Goal: Task Accomplishment & Management: Use online tool/utility

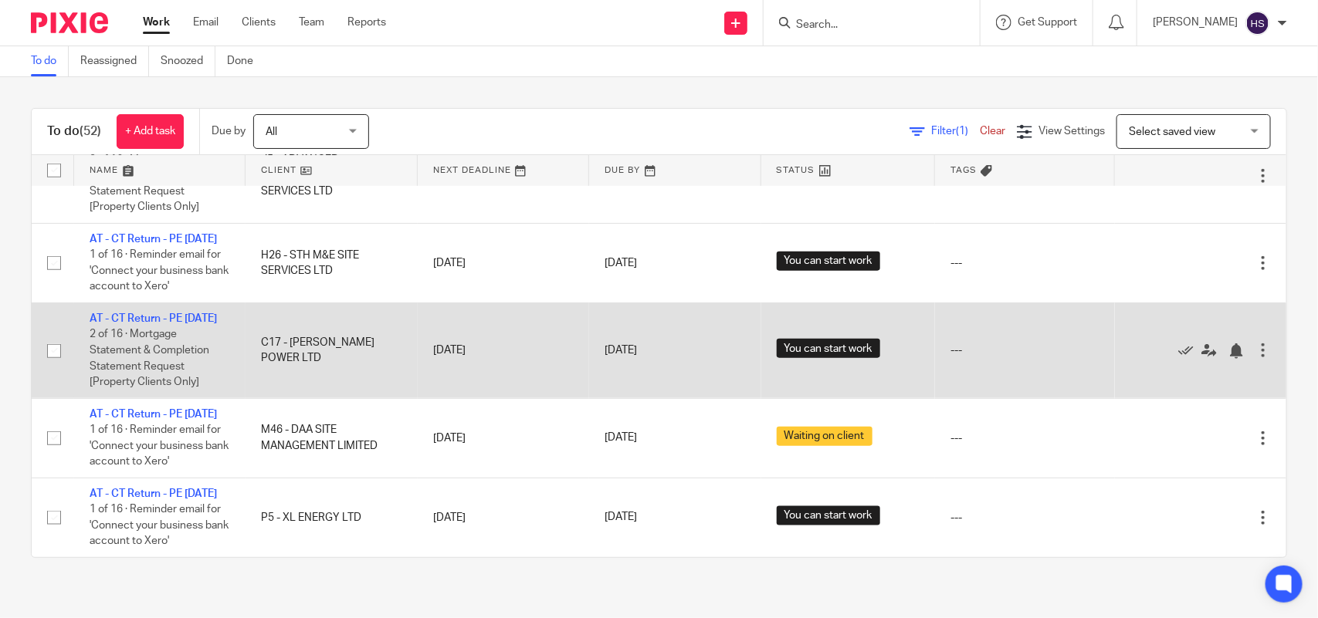
scroll to position [4042, 0]
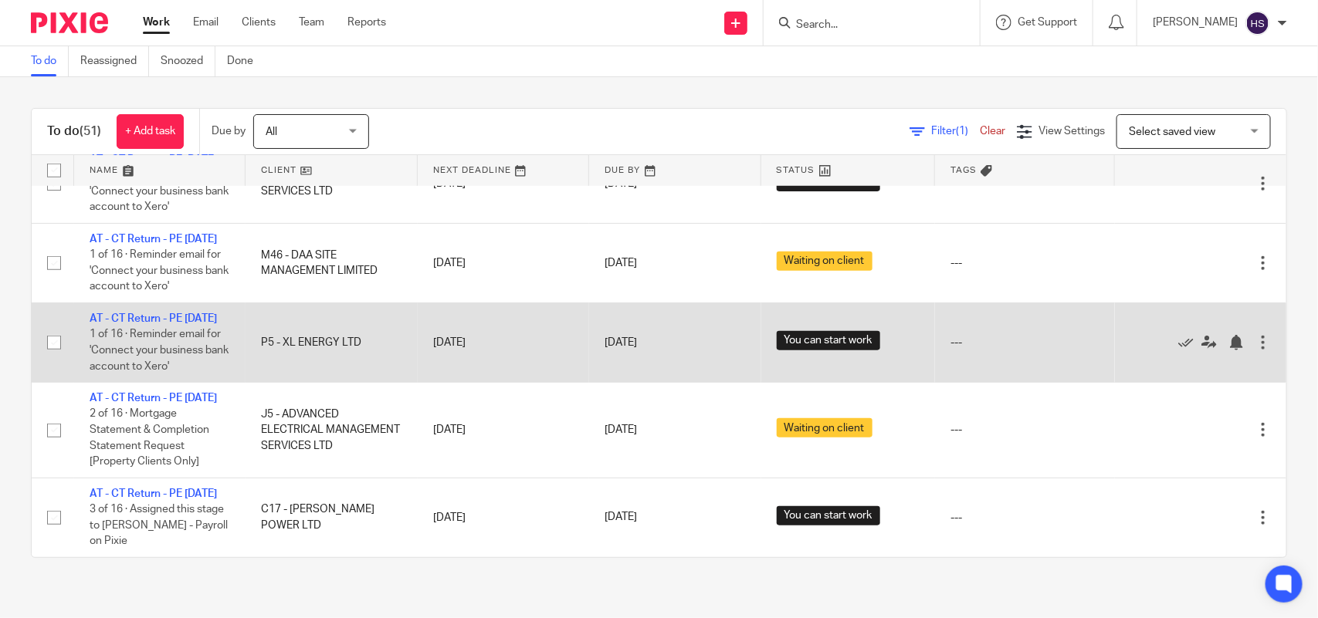
scroll to position [3576, 0]
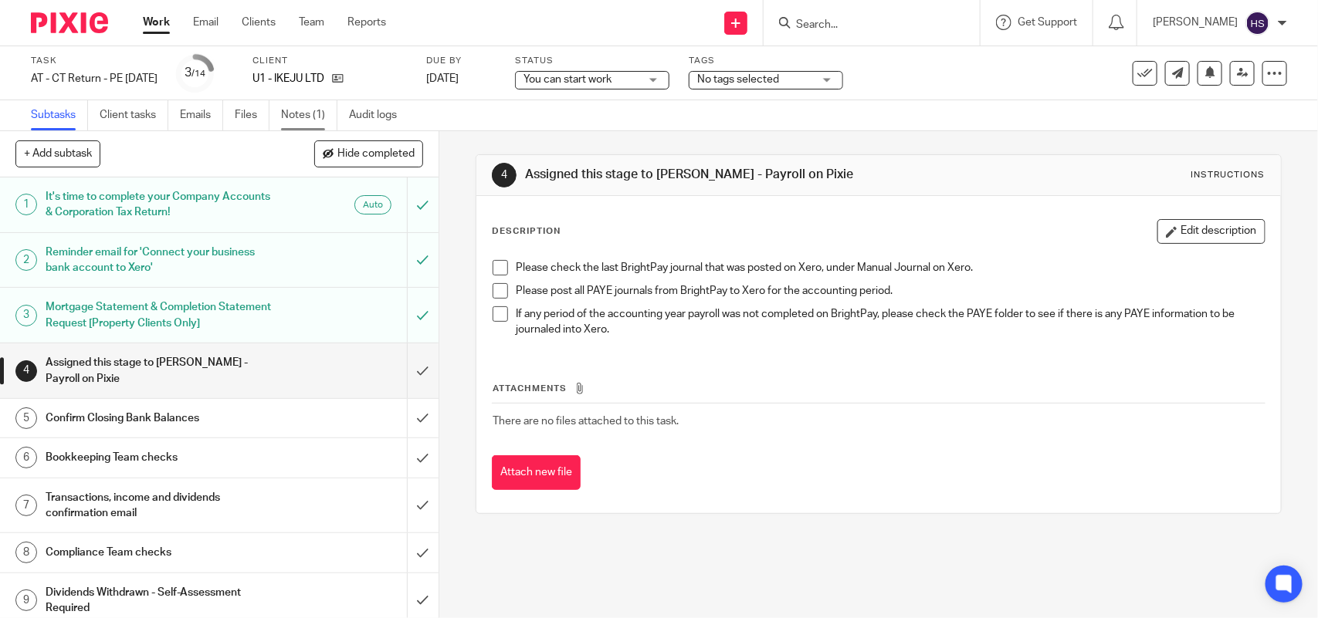
click at [310, 108] on link "Notes (1)" at bounding box center [309, 115] width 56 height 30
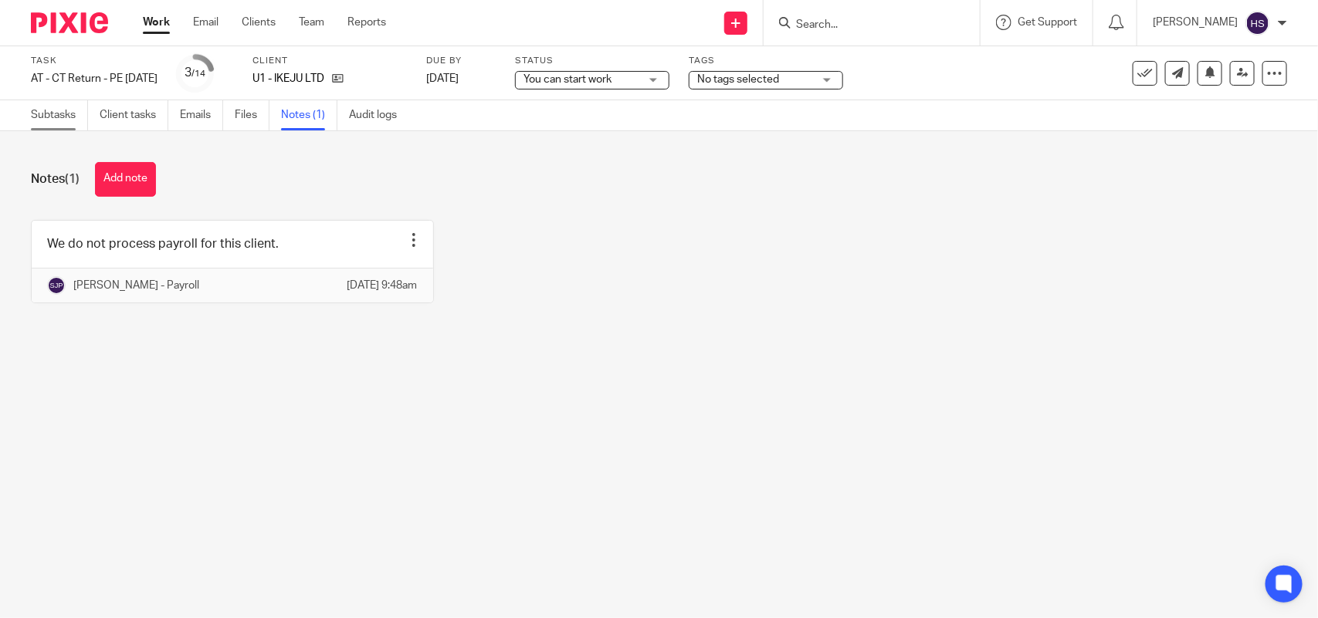
click at [48, 117] on link "Subtasks" at bounding box center [59, 115] width 57 height 30
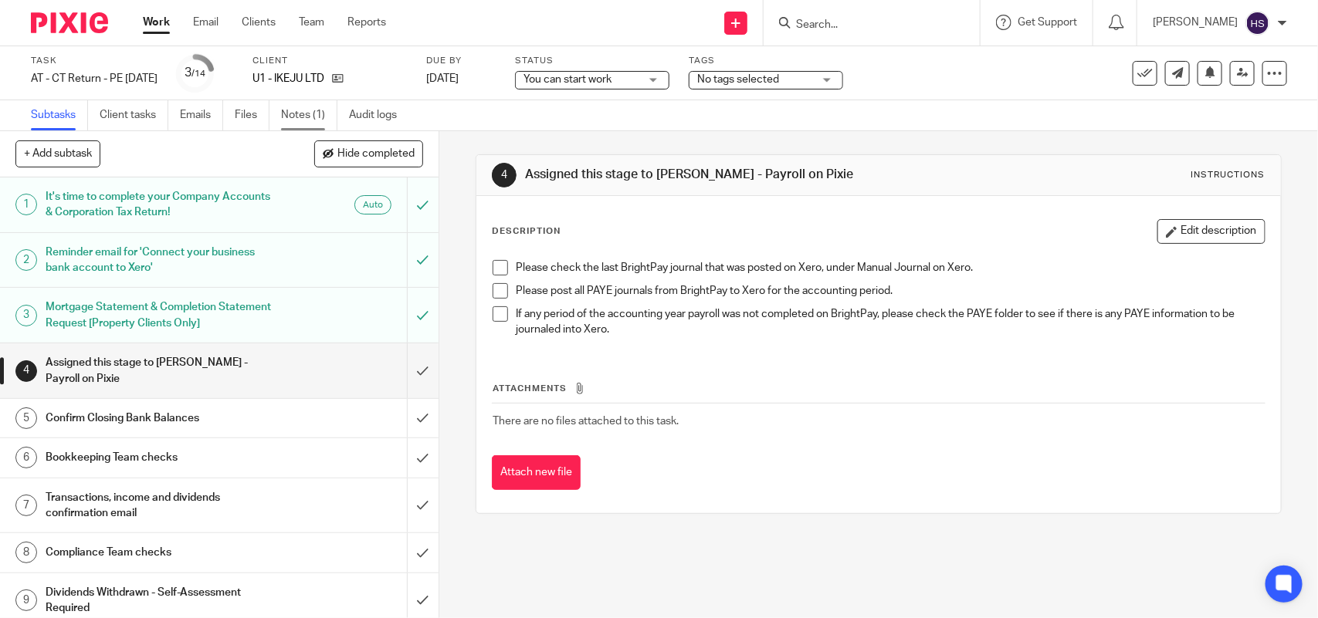
click at [311, 106] on link "Notes (1)" at bounding box center [309, 115] width 56 height 30
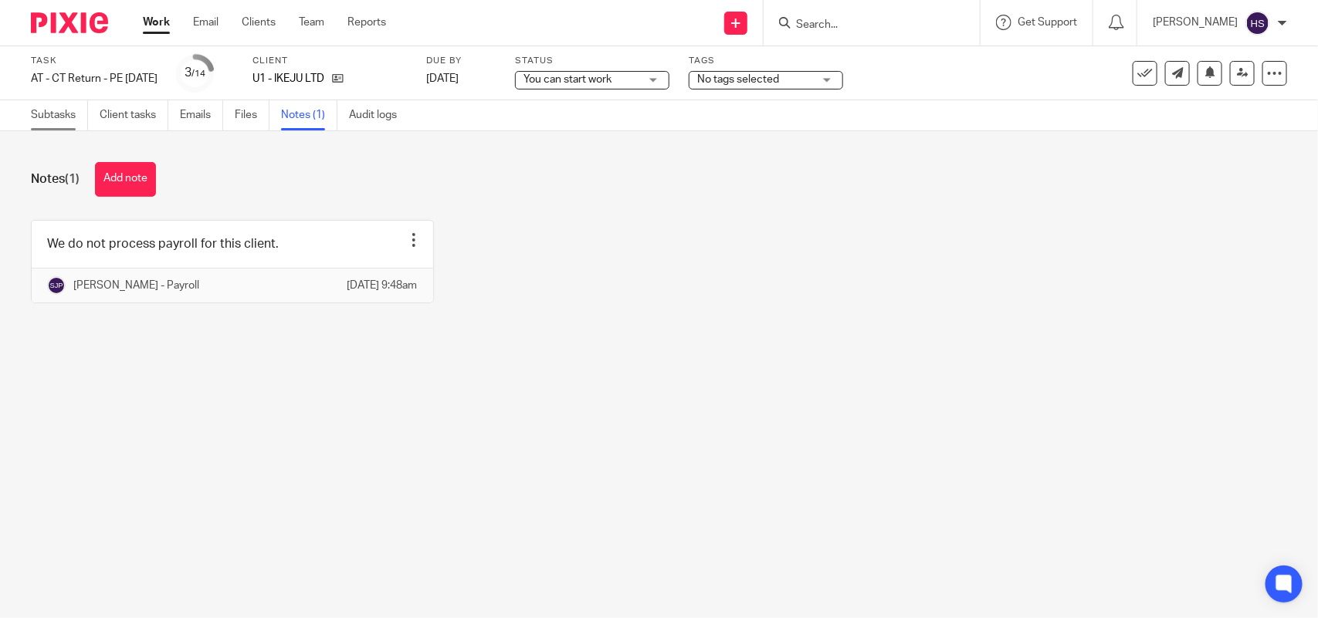
click at [36, 105] on link "Subtasks" at bounding box center [59, 115] width 57 height 30
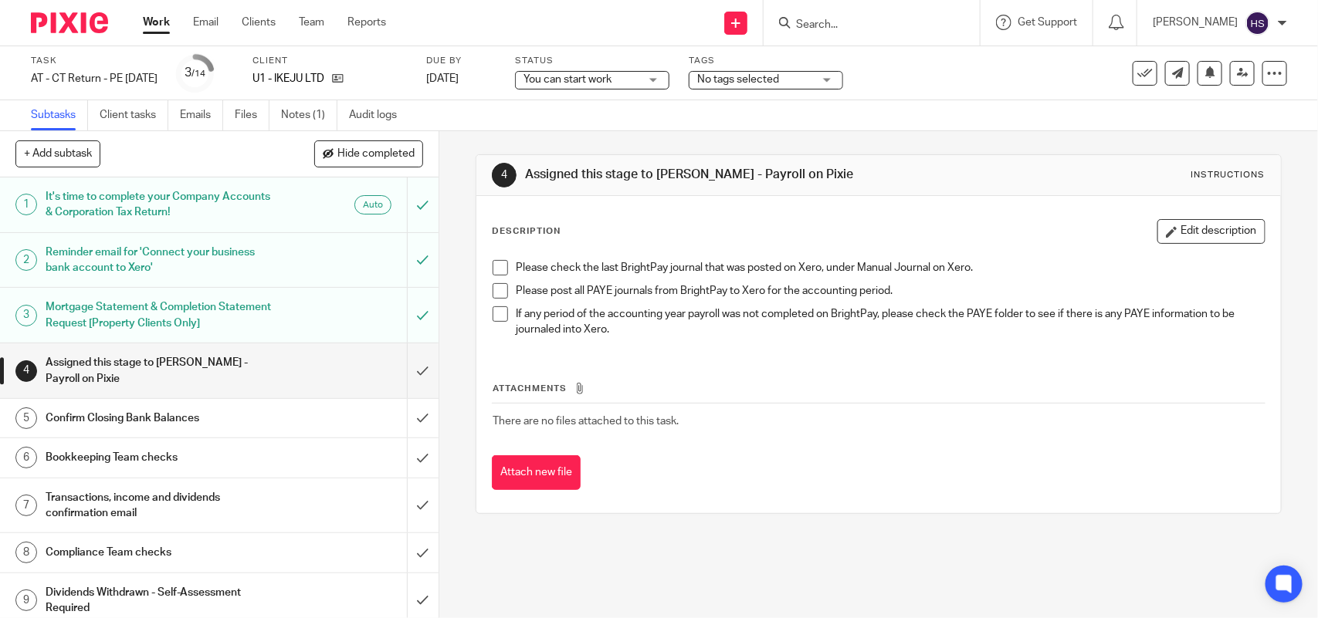
click at [218, 419] on h1 "Confirm Closing Bank Balances" at bounding box center [161, 418] width 231 height 23
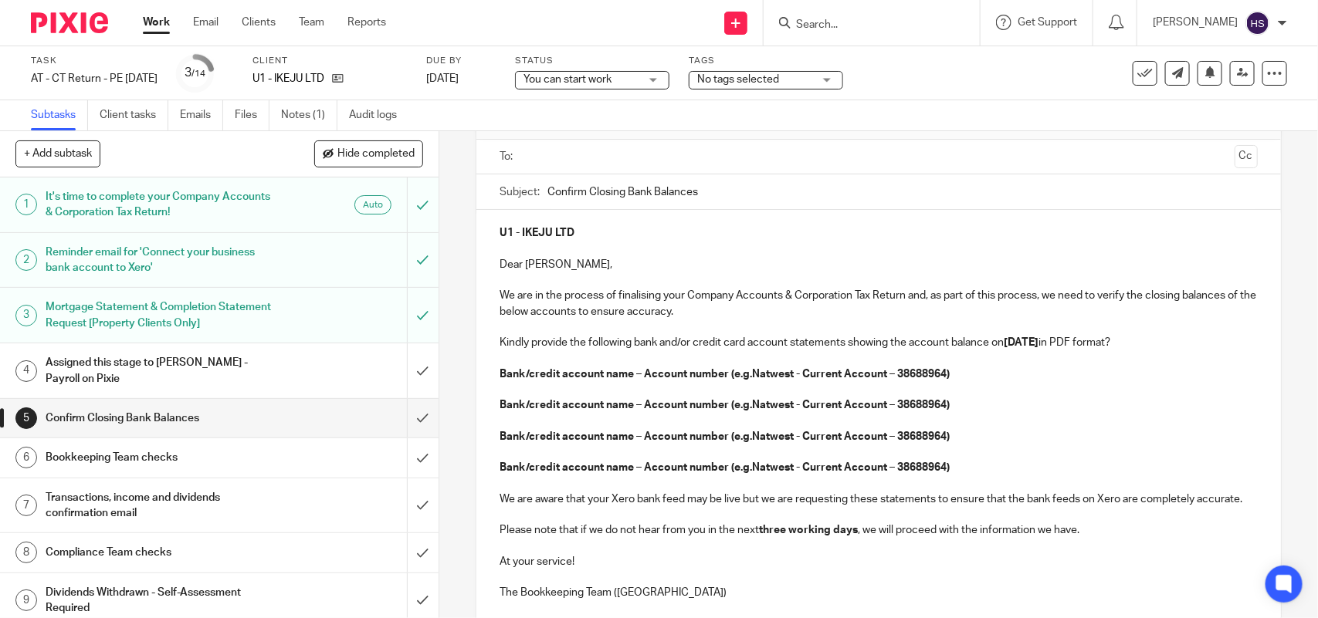
scroll to position [193, 0]
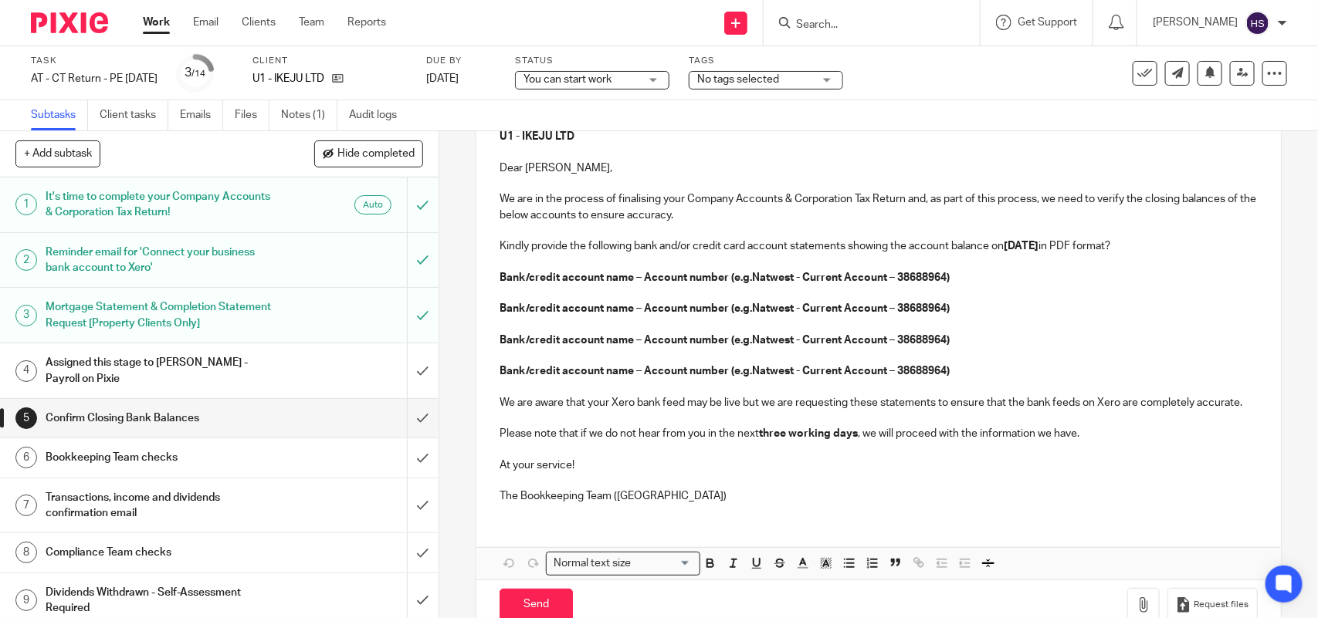
click at [1079, 442] on p "Please note that if we do not hear from you in the next three working days , we…" at bounding box center [877, 433] width 757 height 15
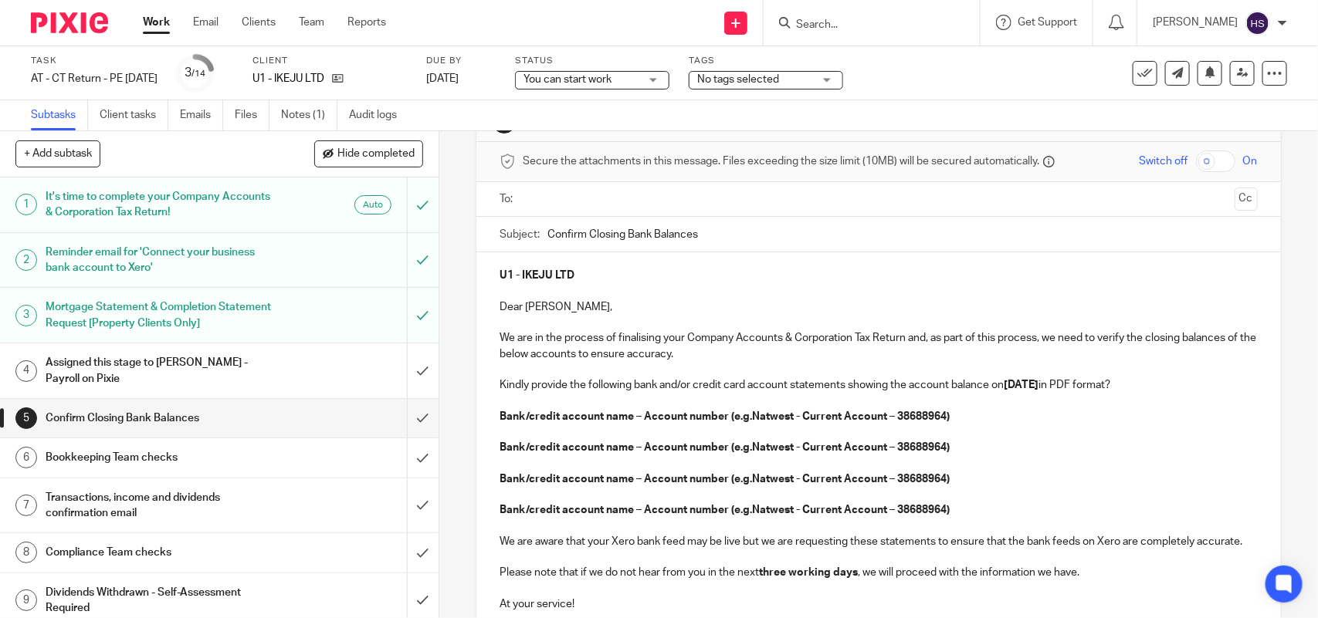
scroll to position [0, 0]
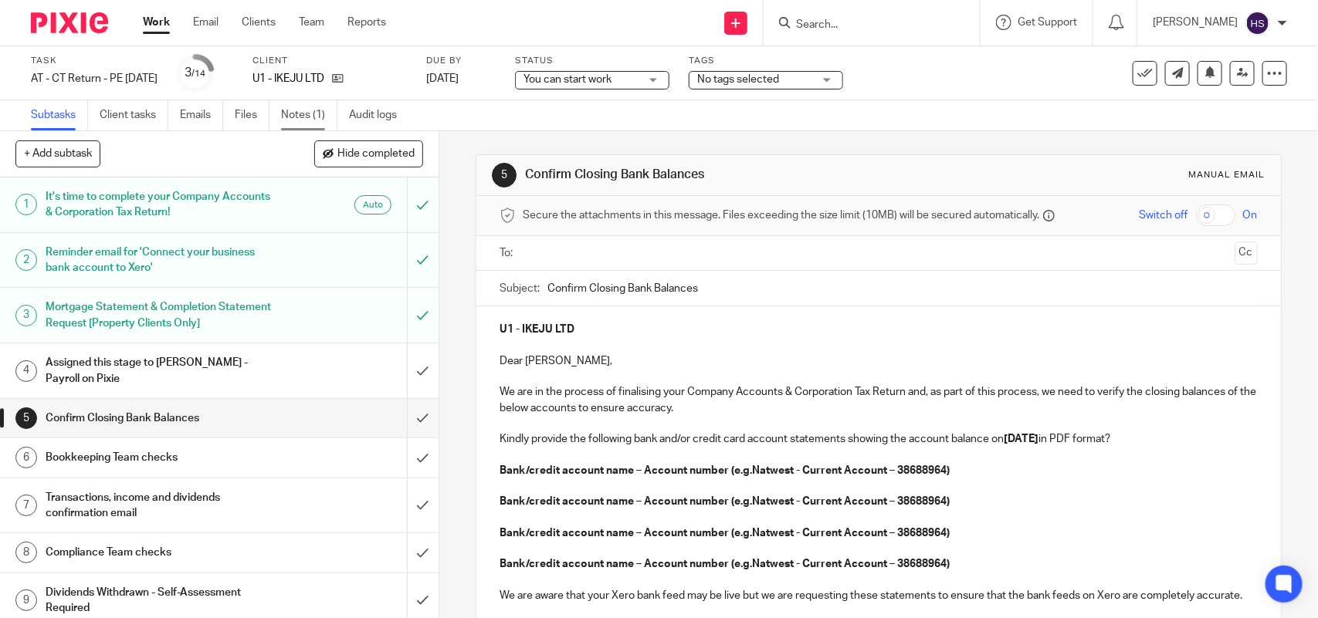
click at [298, 110] on link "Notes (1)" at bounding box center [309, 115] width 56 height 30
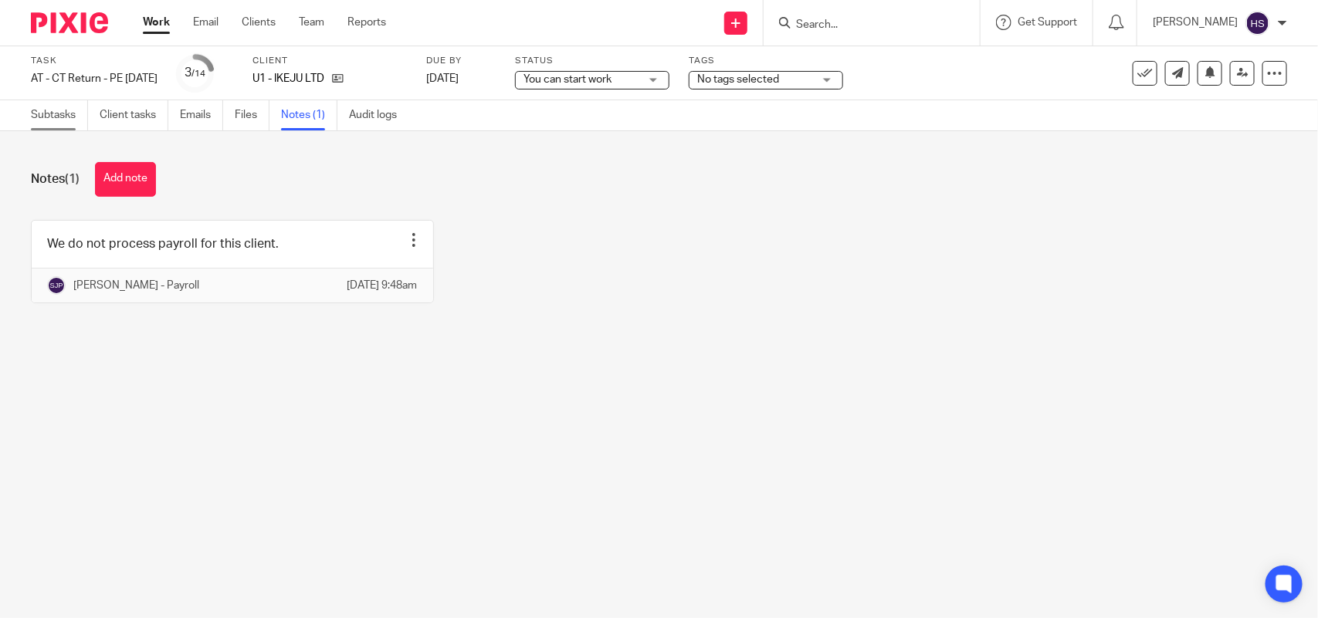
click at [63, 117] on link "Subtasks" at bounding box center [59, 115] width 57 height 30
